Goal: Check status: Check status

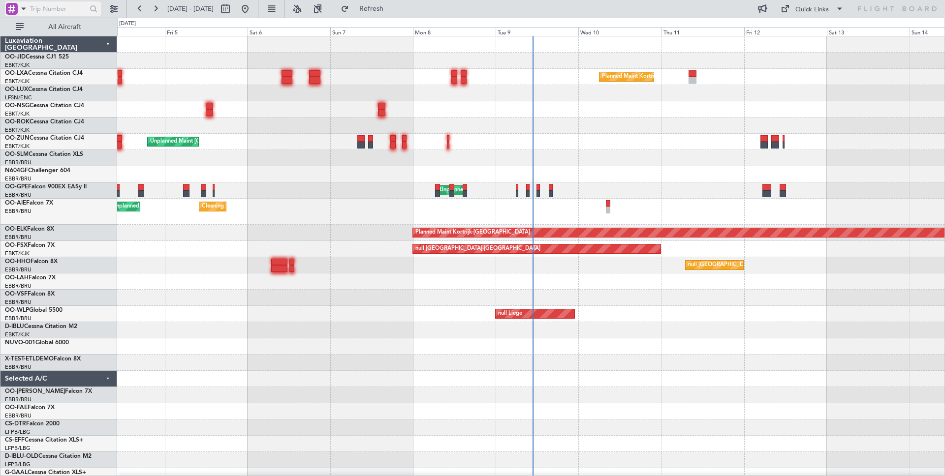
click at [41, 9] on input "text" at bounding box center [57, 8] width 55 height 15
paste input "528676"
type input "528676"
click at [88, 11] on div at bounding box center [93, 8] width 15 height 15
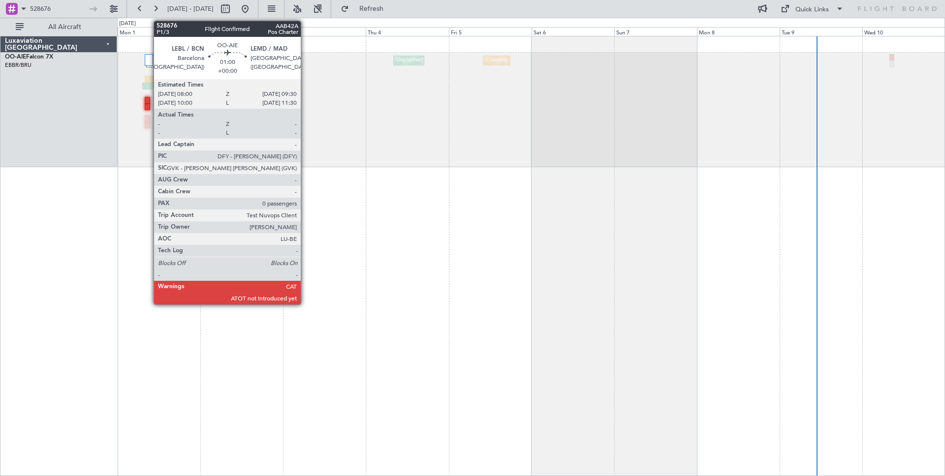
click at [149, 102] on div at bounding box center [147, 100] width 5 height 7
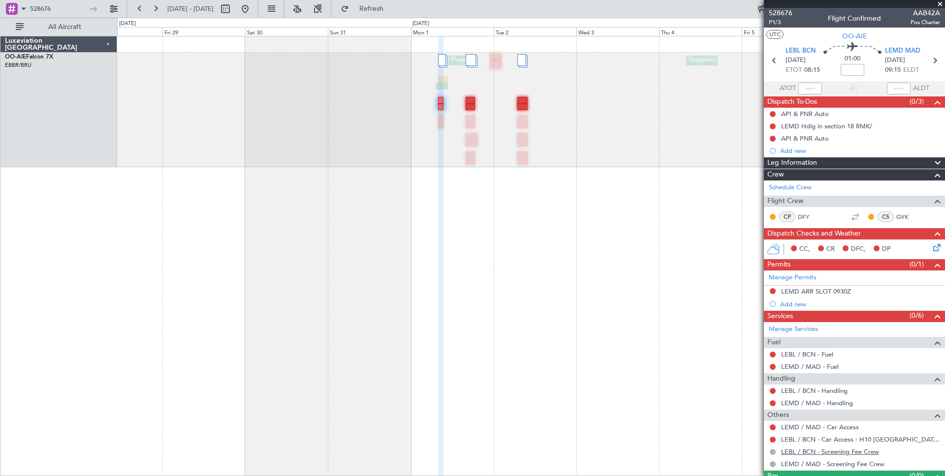
scroll to position [22, 0]
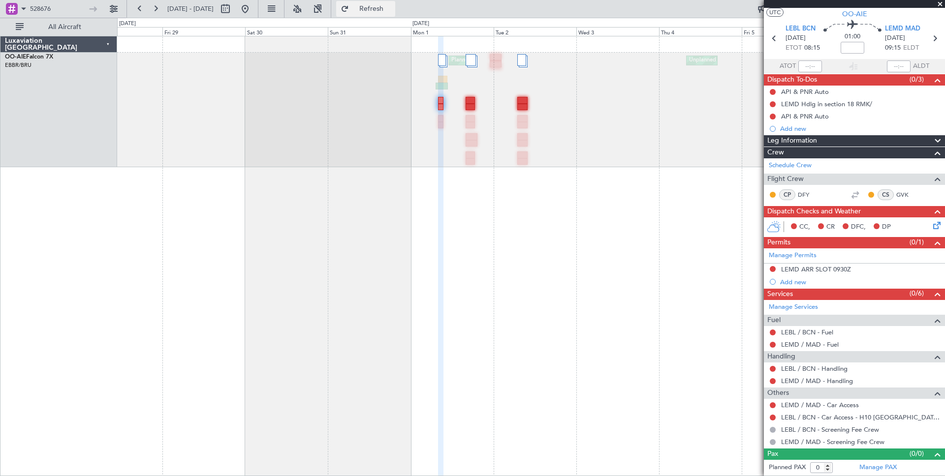
click at [392, 9] on span "Refresh" at bounding box center [371, 8] width 41 height 7
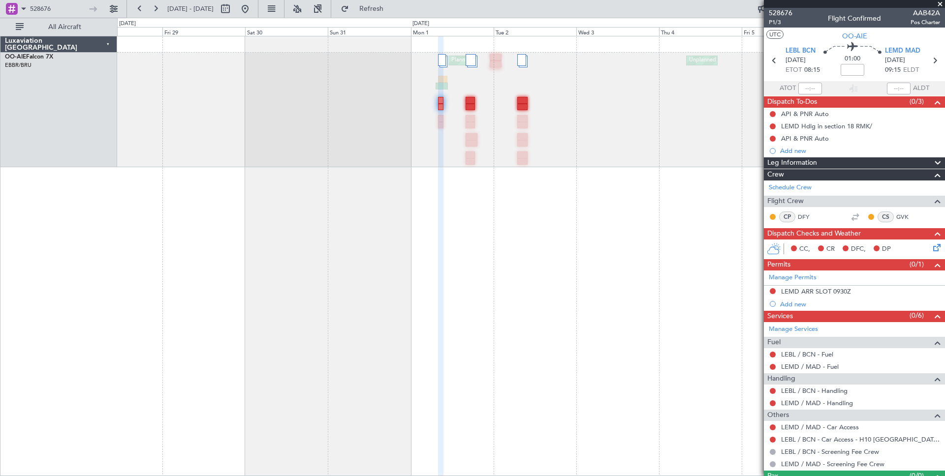
scroll to position [1, 0]
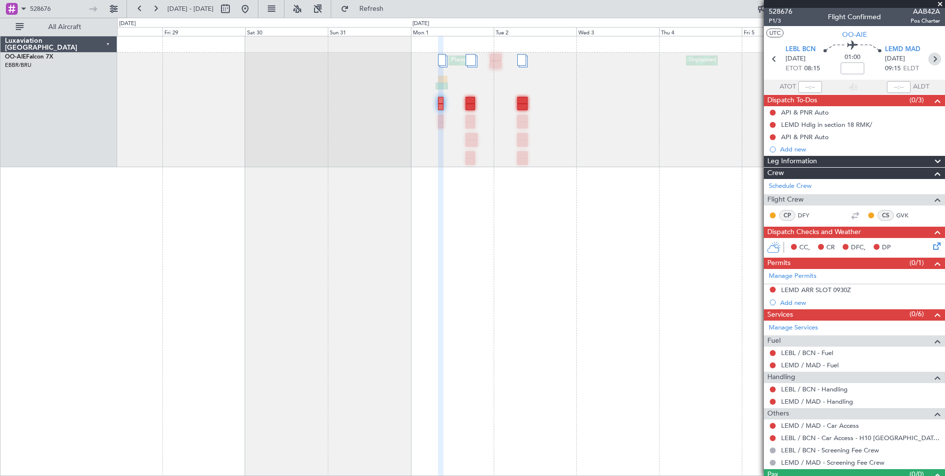
click at [933, 59] on icon at bounding box center [934, 59] width 13 height 13
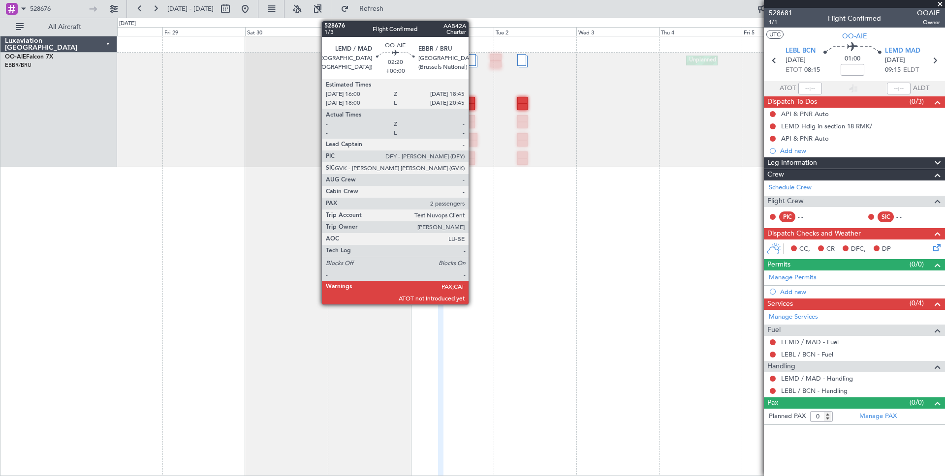
click at [473, 102] on div at bounding box center [470, 100] width 10 height 7
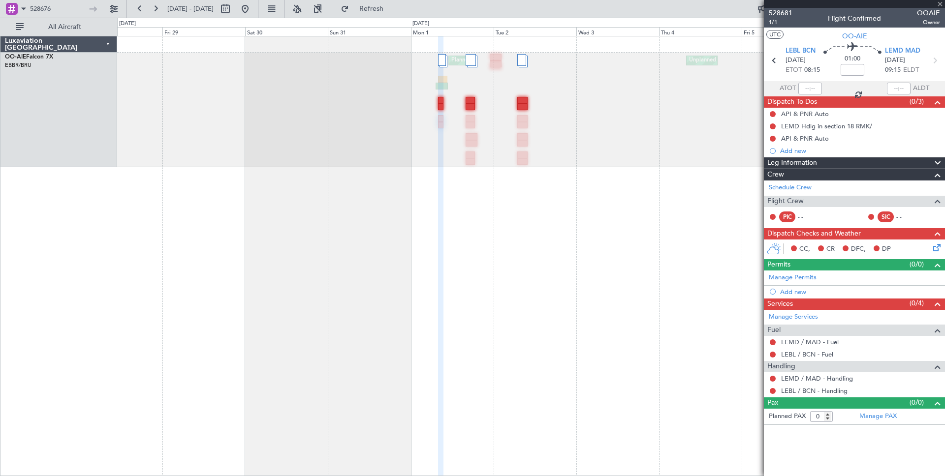
type input "2"
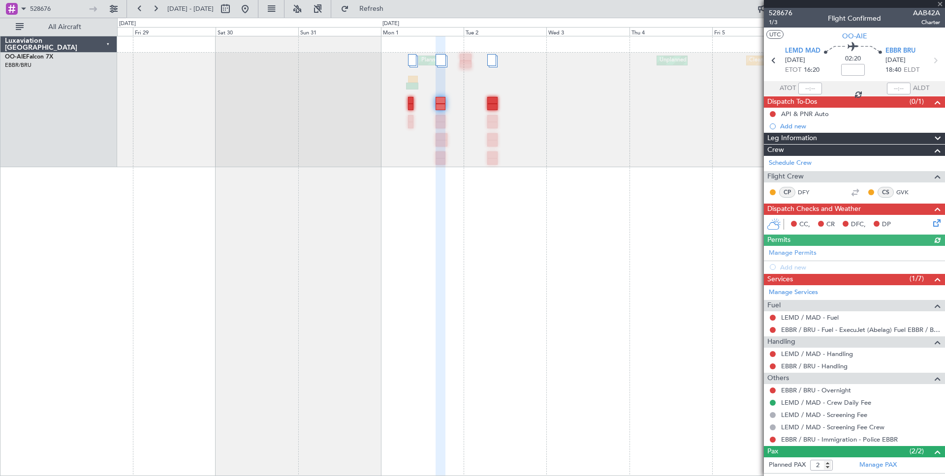
scroll to position [42, 0]
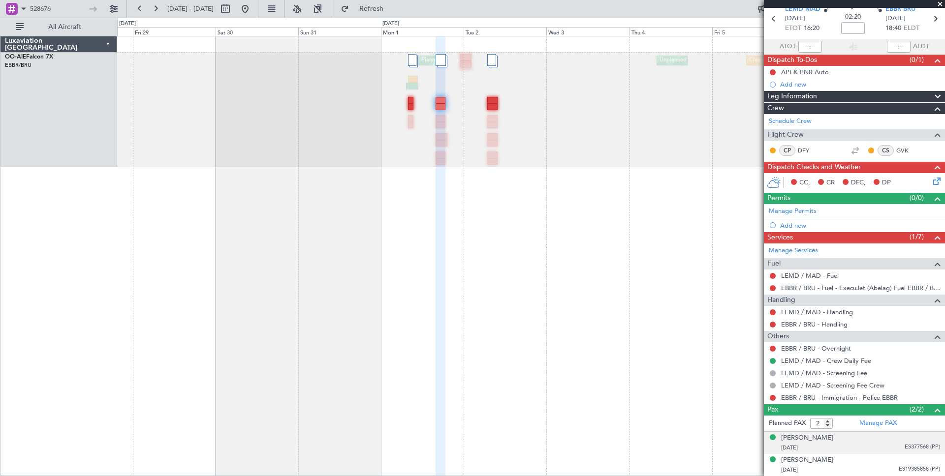
click at [826, 446] on div "[DATE] ES377568 (PP)" at bounding box center [860, 448] width 159 height 10
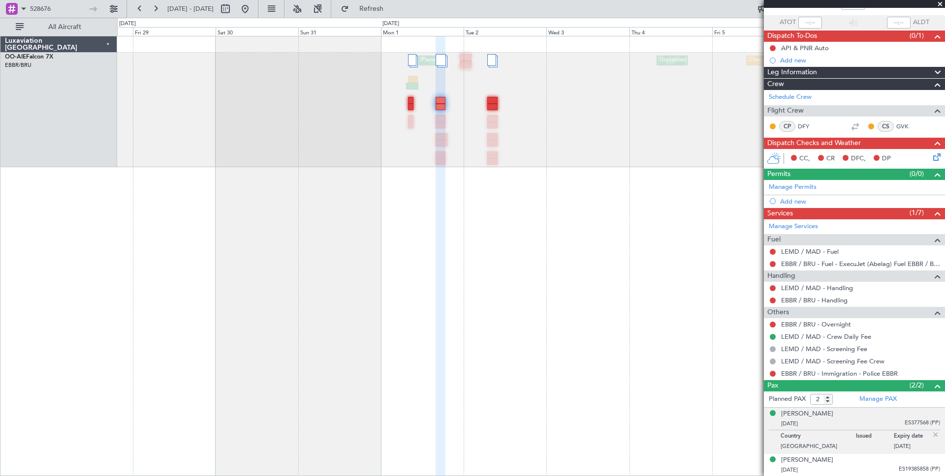
click at [792, 437] on p "Country" at bounding box center [817, 438] width 75 height 10
click at [797, 423] on span "[DATE]" at bounding box center [789, 423] width 17 height 7
click at [882, 400] on link "Manage PAX" at bounding box center [877, 400] width 37 height 10
